Goal: Information Seeking & Learning: Understand process/instructions

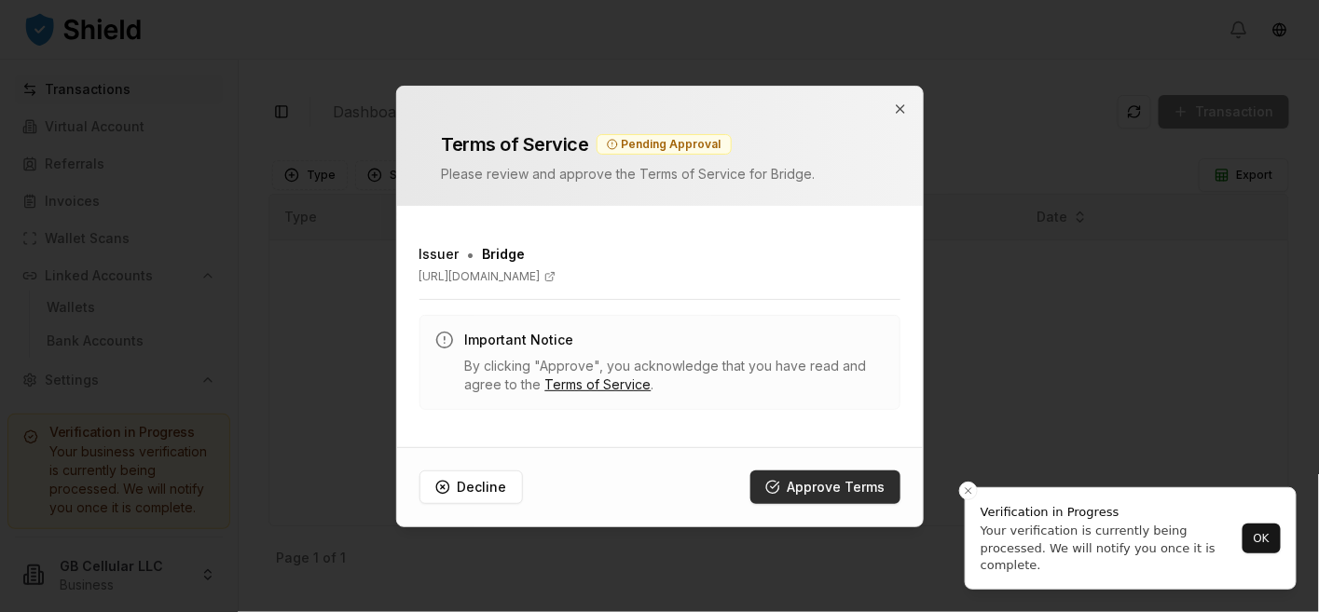
click at [845, 491] on button "Approve Terms" at bounding box center [825, 488] width 150 height 34
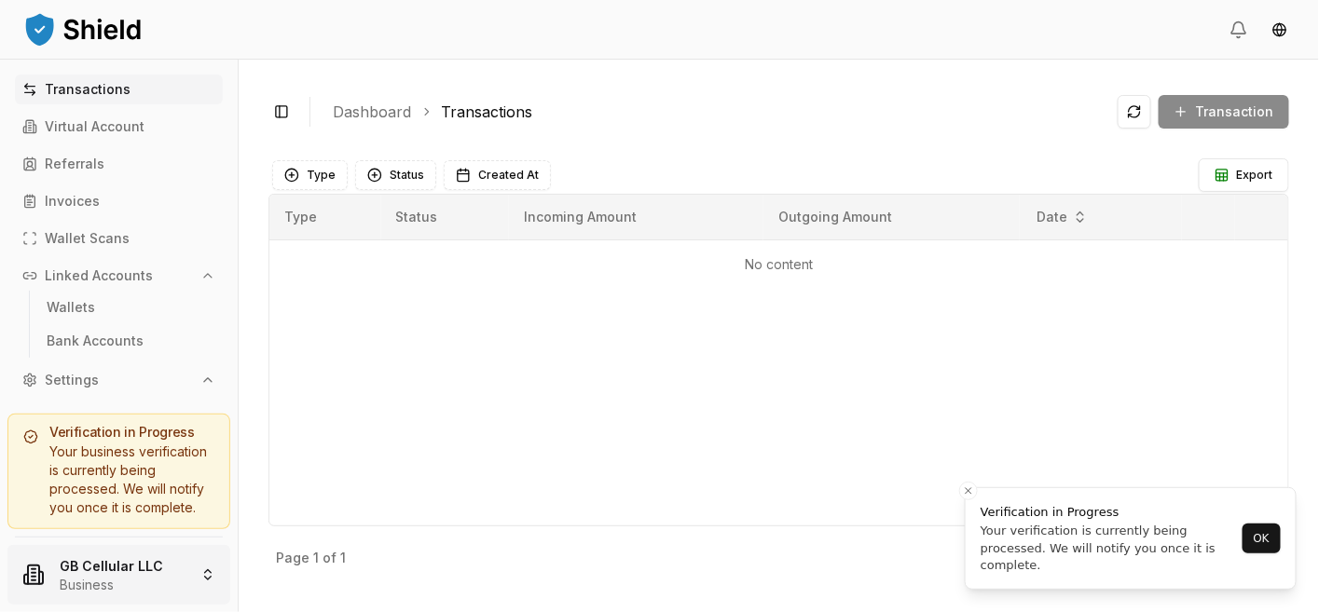
click at [110, 571] on html "Transactions Virtual Account Referrals Invoices Wallet Scans Linked Accounts Wa…" at bounding box center [659, 306] width 1319 height 612
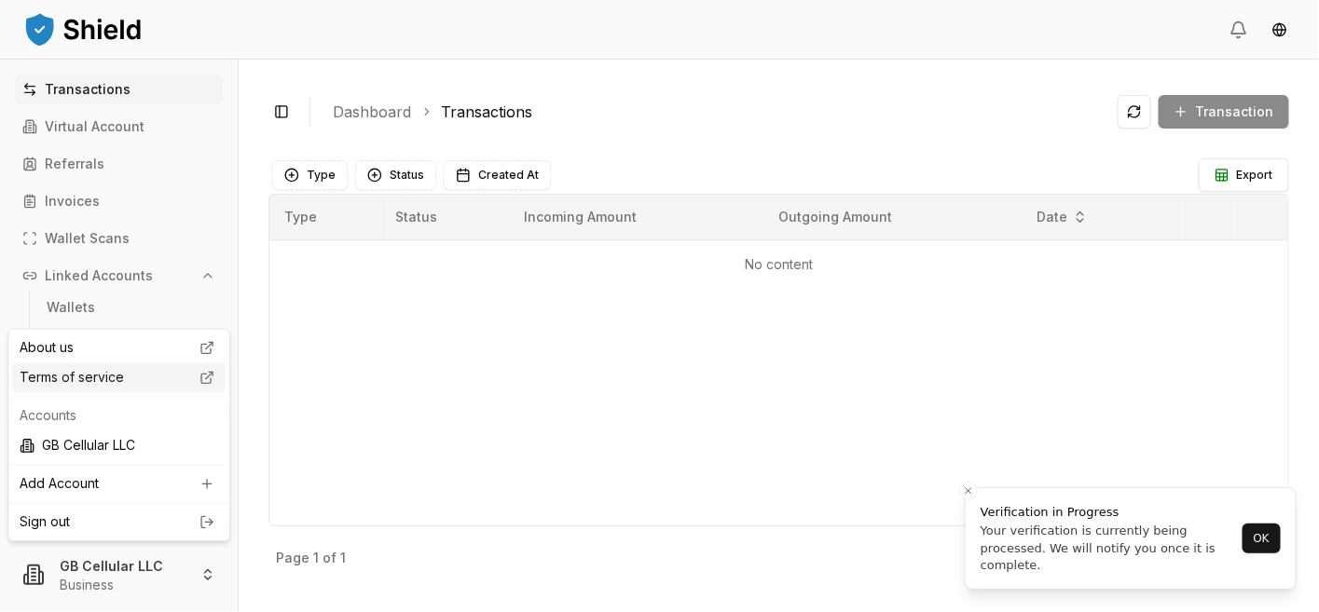
click at [68, 374] on div "Terms of service" at bounding box center [118, 378] width 213 height 30
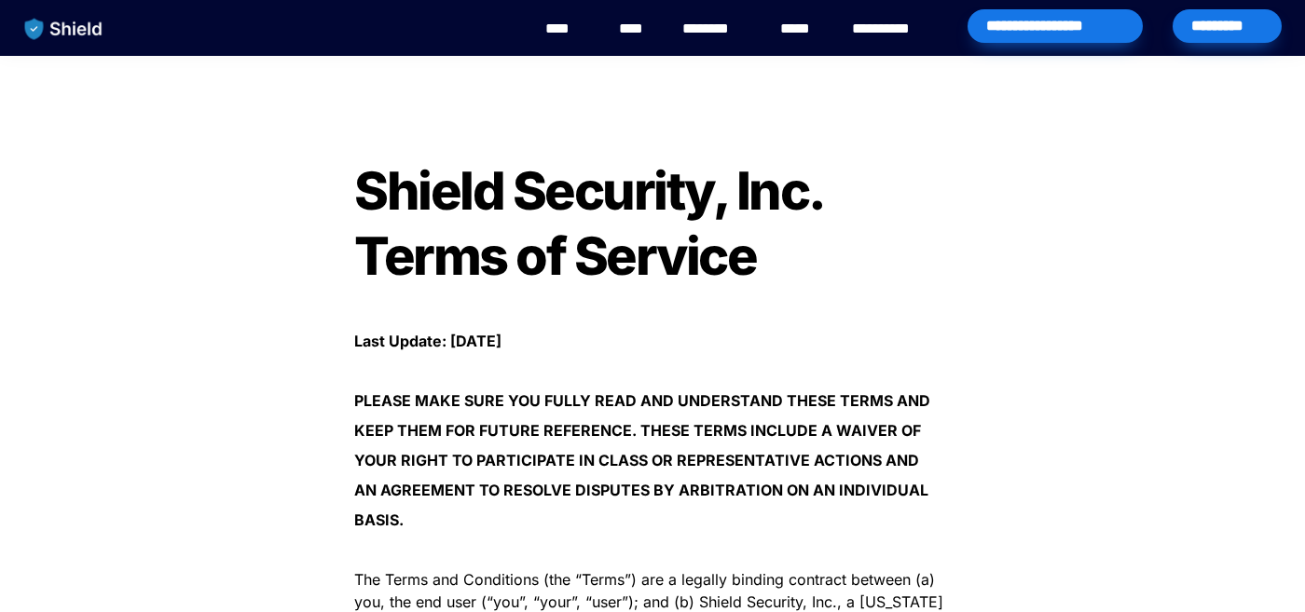
drag, startPoint x: 640, startPoint y: 528, endPoint x: 356, endPoint y: 192, distance: 440.4
copy div "Shield Security, Inc. Terms of Service ﻿ Last Update: March 28, 2025 ﻿ PLEASE M…"
click at [907, 31] on link "**********" at bounding box center [894, 29] width 85 height 22
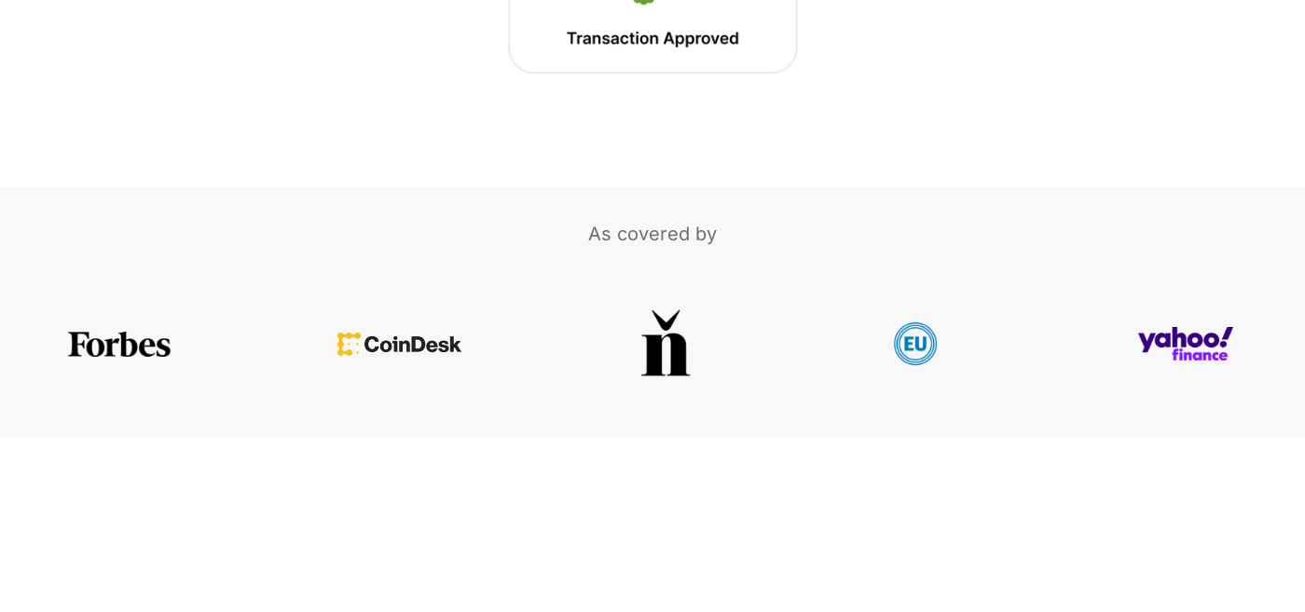
scroll to position [3821, 0]
